Goal: Transaction & Acquisition: Purchase product/service

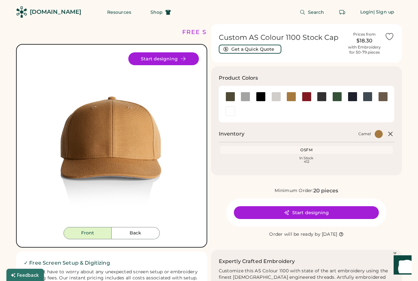
scroll to position [6, 0]
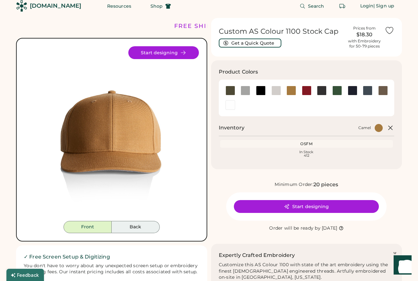
click at [141, 232] on button "Back" at bounding box center [136, 227] width 48 height 12
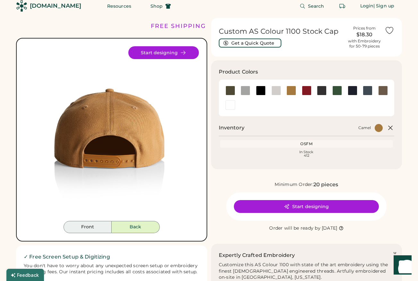
click at [97, 225] on button "Front" at bounding box center [88, 227] width 48 height 12
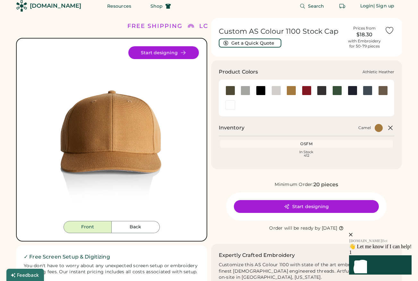
click at [244, 90] on div at bounding box center [246, 91] width 10 height 10
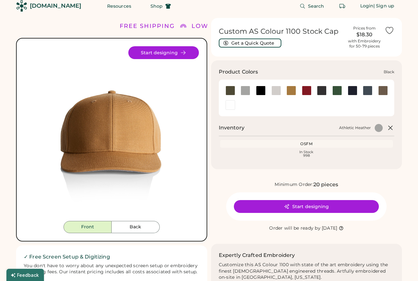
click at [265, 88] on div at bounding box center [261, 91] width 10 height 10
click at [282, 90] on div at bounding box center [275, 91] width 15 height 10
click at [294, 90] on div at bounding box center [291, 91] width 10 height 10
click at [306, 90] on div at bounding box center [307, 91] width 10 height 10
